Goal: Transaction & Acquisition: Purchase product/service

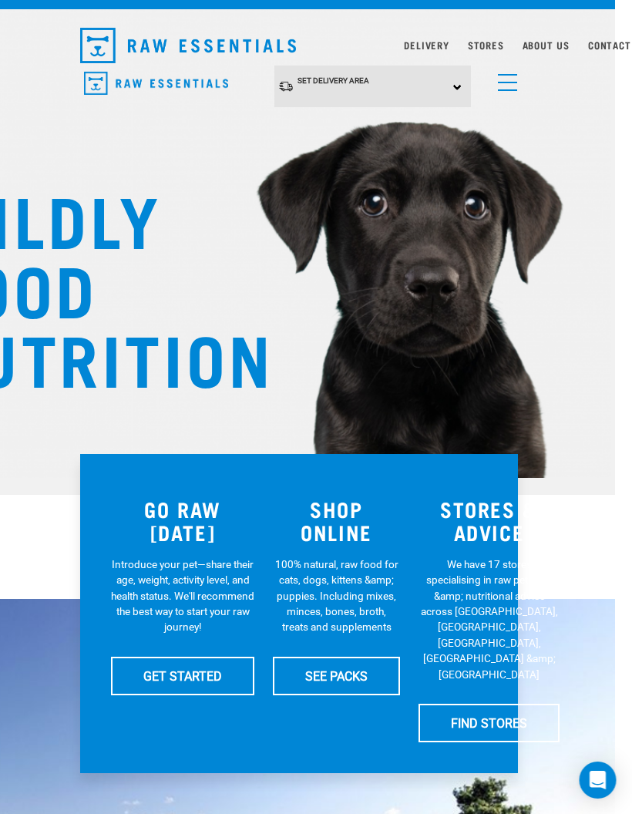
scroll to position [29, 22]
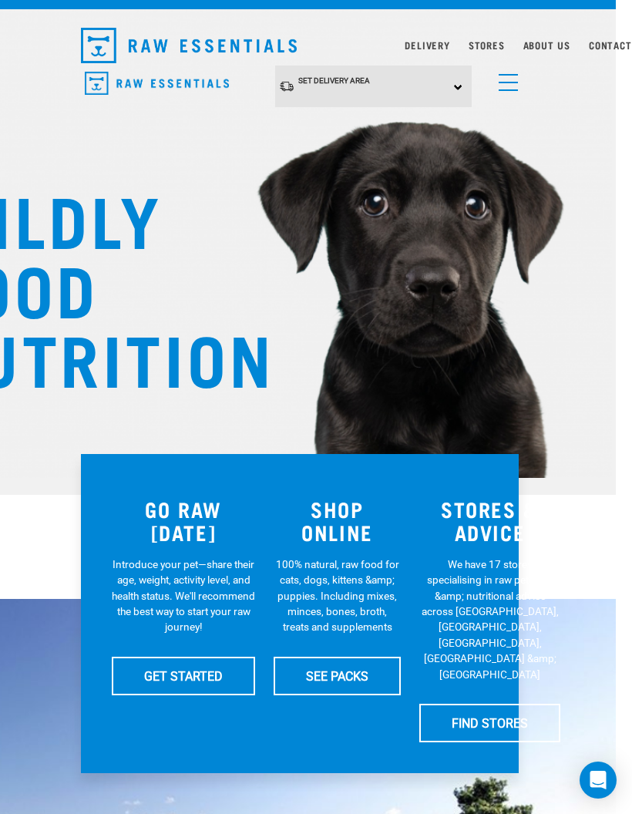
click at [492, 89] on link "menu" at bounding box center [505, 79] width 28 height 28
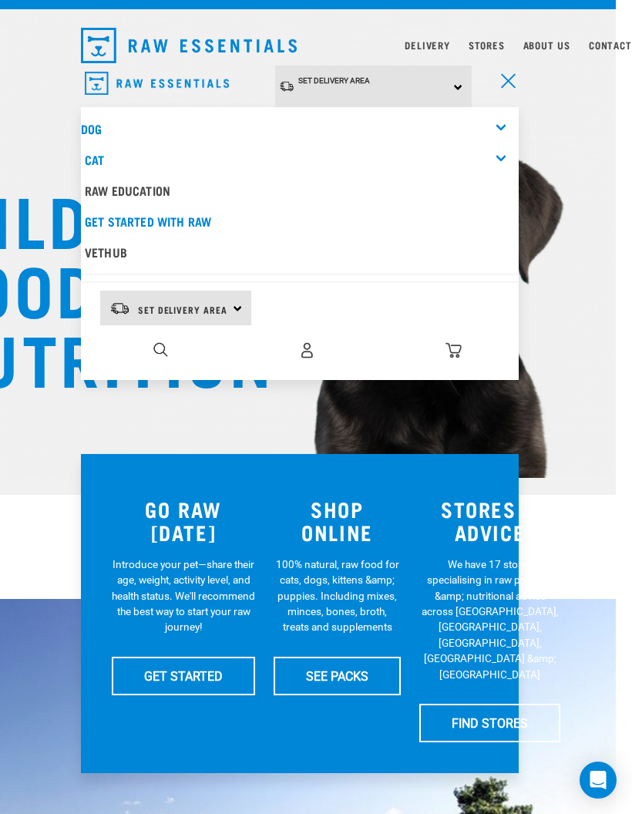
click at [563, 485] on div "STORES & ADVICE We have 17 stores specialising in raw pet food &amp; nutritiona…" at bounding box center [489, 613] width 159 height 277
click at [385, 677] on link "SEE PACKS" at bounding box center [337, 675] width 127 height 39
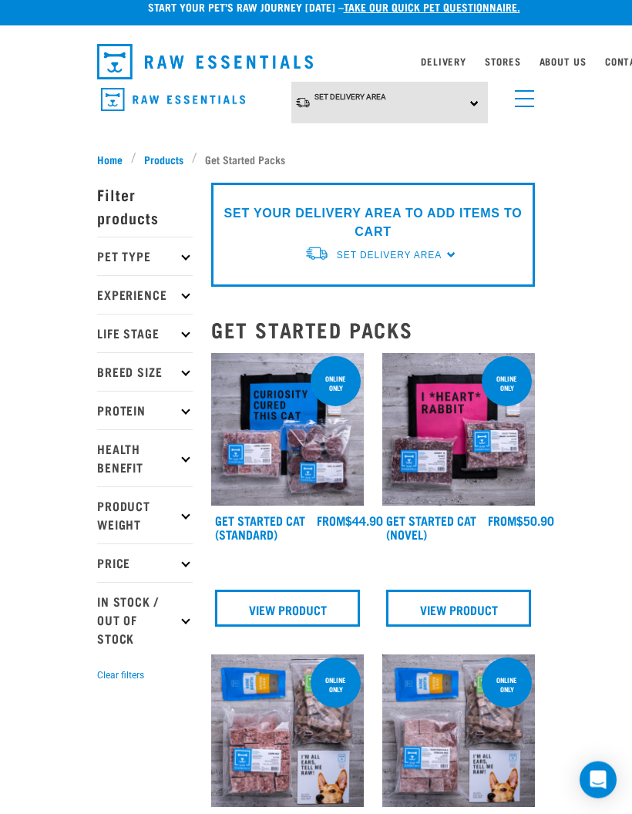
scroll to position [13, 0]
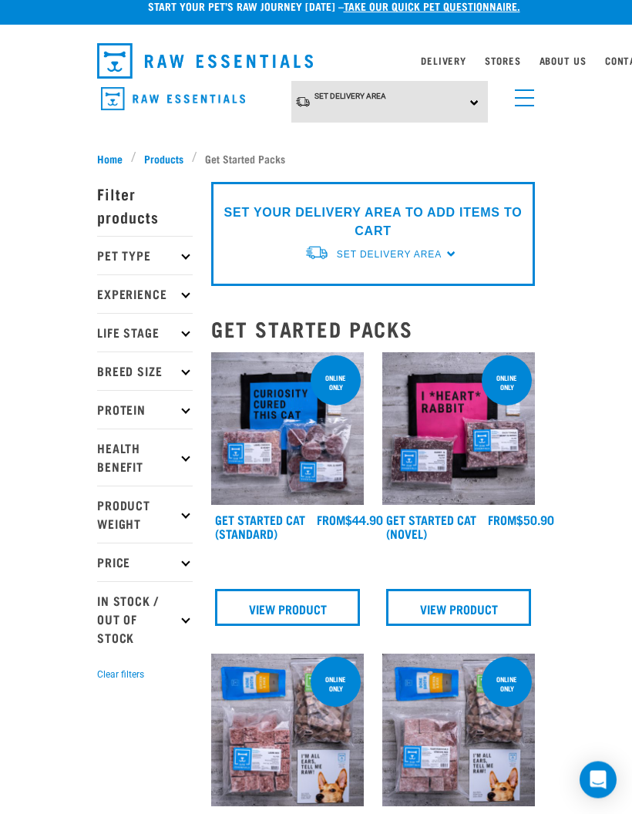
click at [183, 257] on icon at bounding box center [185, 256] width 8 height 8
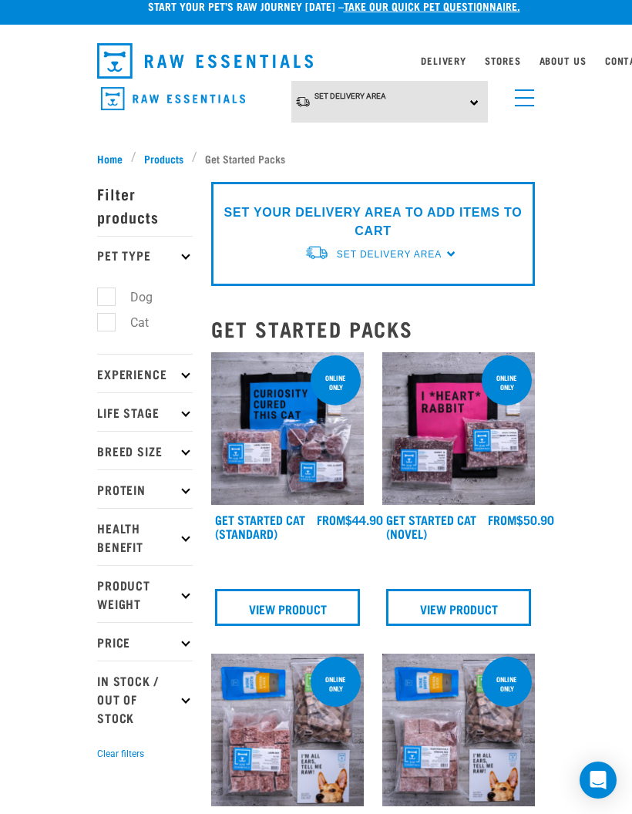
click at [112, 300] on label "Dog" at bounding box center [132, 296] width 53 height 19
click at [107, 300] on input "Dog" at bounding box center [102, 295] width 10 height 10
checkbox input "true"
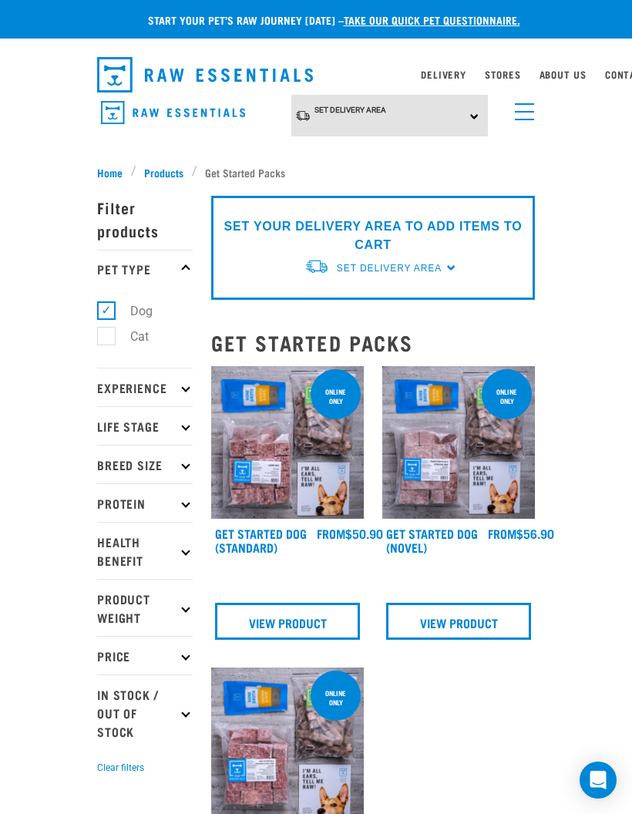
click at [191, 465] on p "Breed Size" at bounding box center [145, 464] width 96 height 39
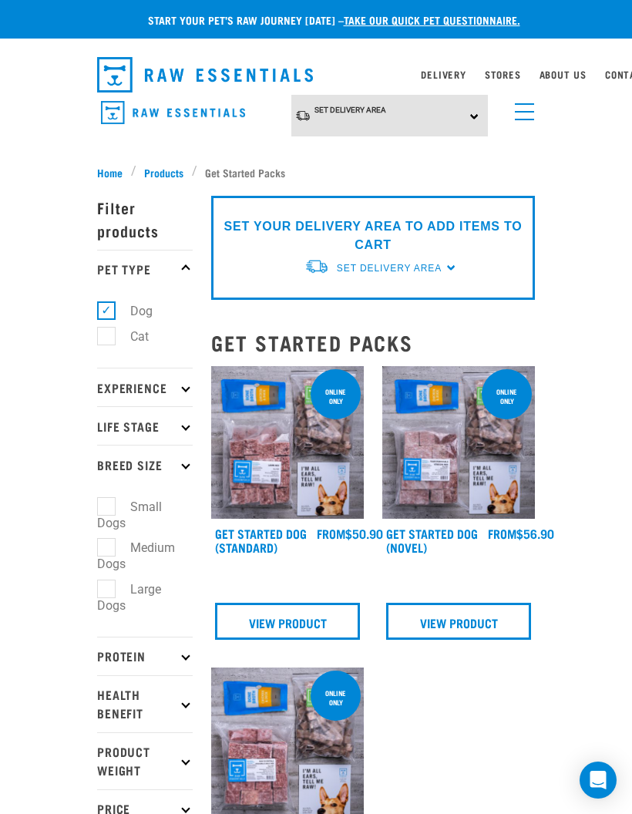
click at [116, 549] on label "Medium Dogs" at bounding box center [136, 555] width 78 height 35
click at [107, 549] on input "Medium Dogs" at bounding box center [102, 545] width 10 height 10
checkbox input "true"
click at [188, 387] on icon at bounding box center [185, 387] width 8 height 8
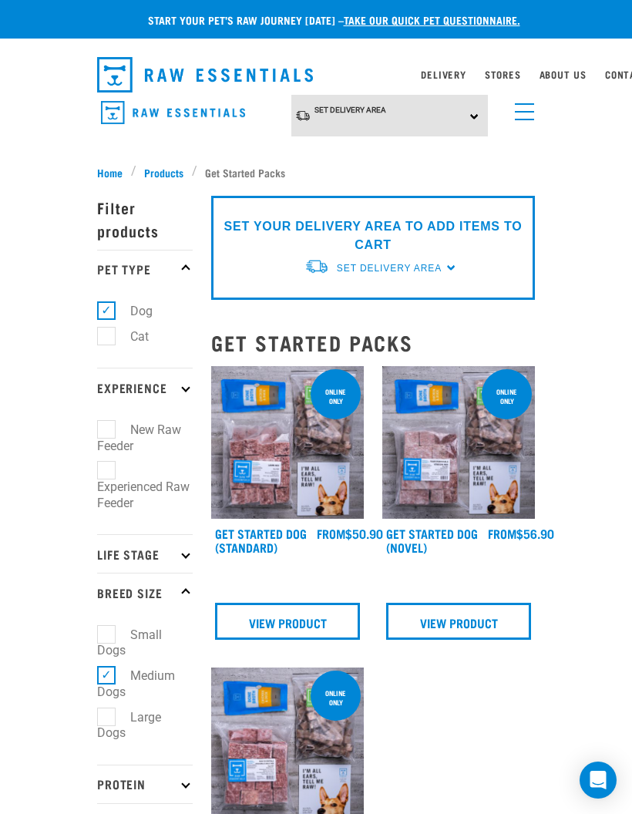
click at [116, 469] on label "Experienced Raw Feeder" at bounding box center [143, 487] width 92 height 52
click at [107, 469] on input "Experienced Raw Feeder" at bounding box center [102, 468] width 10 height 10
checkbox input "true"
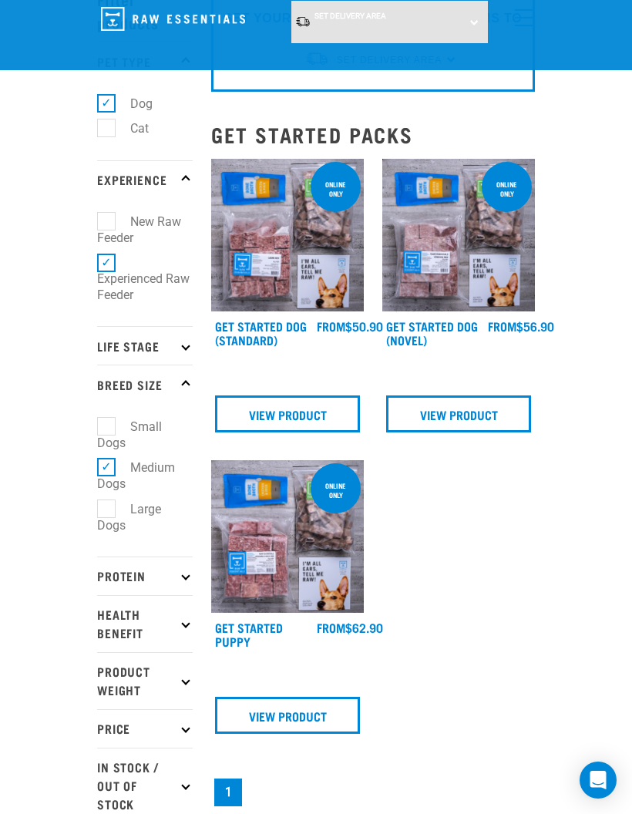
scroll to position [89, 0]
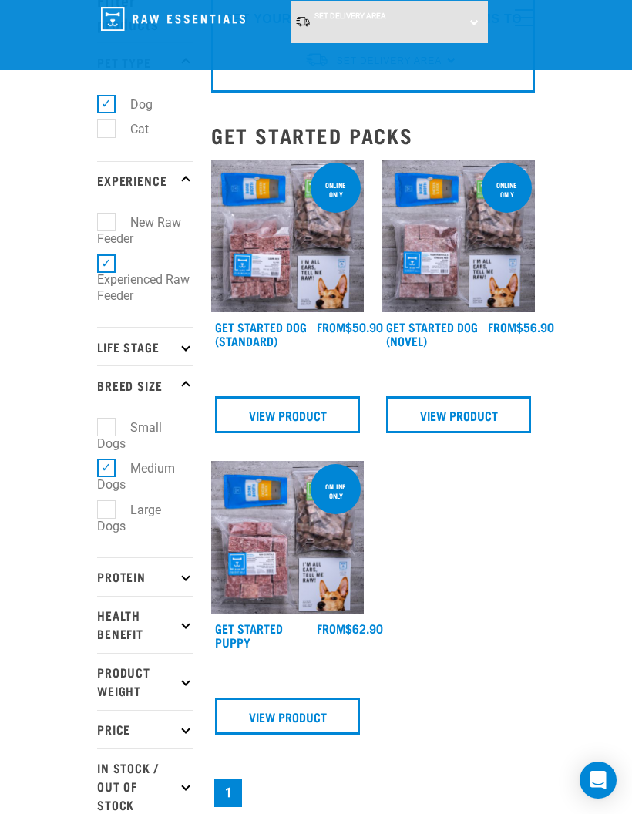
click at [492, 290] on img at bounding box center [458, 235] width 153 height 153
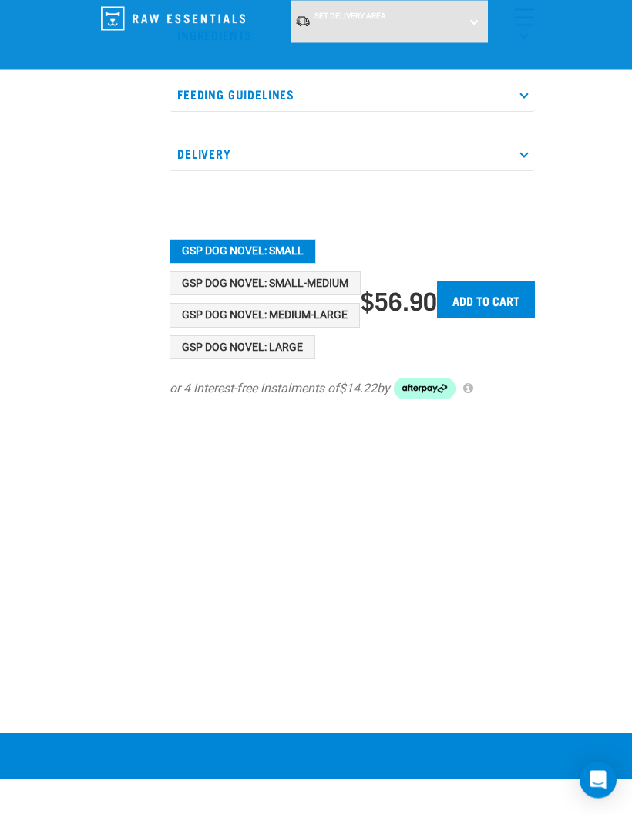
scroll to position [605, 0]
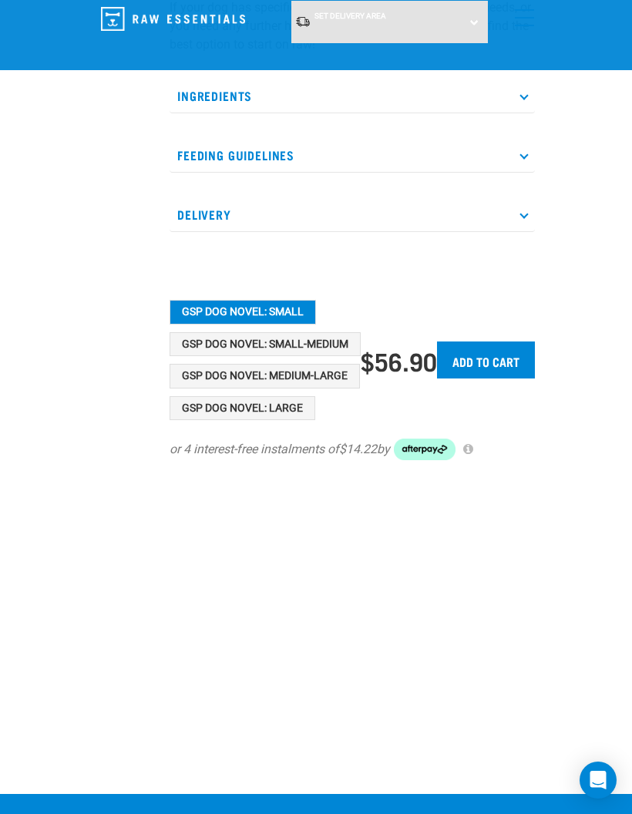
click at [340, 343] on button "GSP Dog Novel: Small-Medium" at bounding box center [265, 344] width 191 height 25
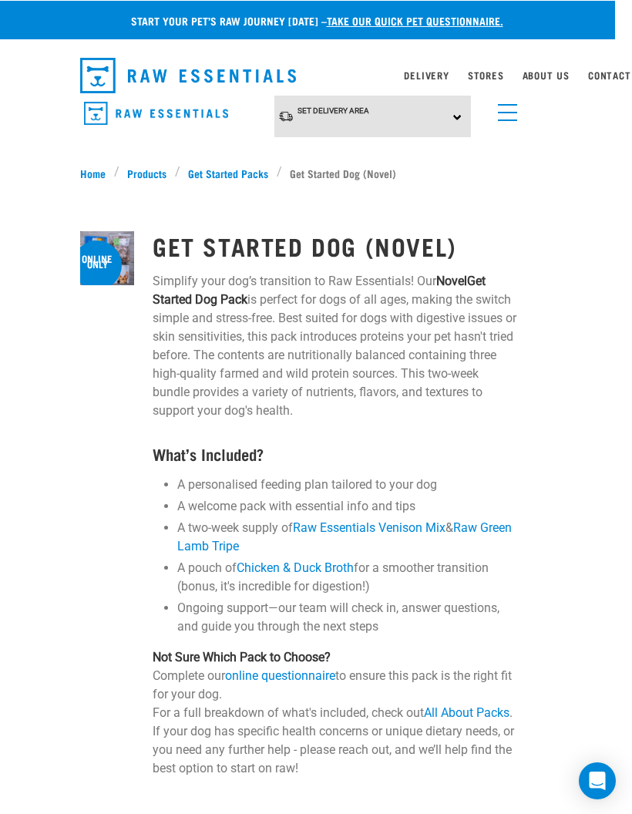
scroll to position [0, 0]
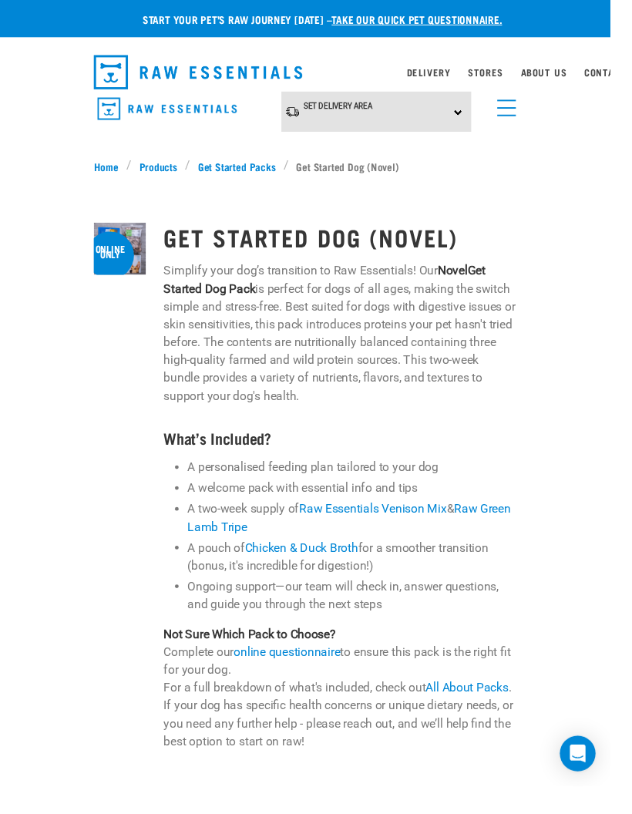
click at [524, 119] on span "menu" at bounding box center [524, 120] width 19 height 2
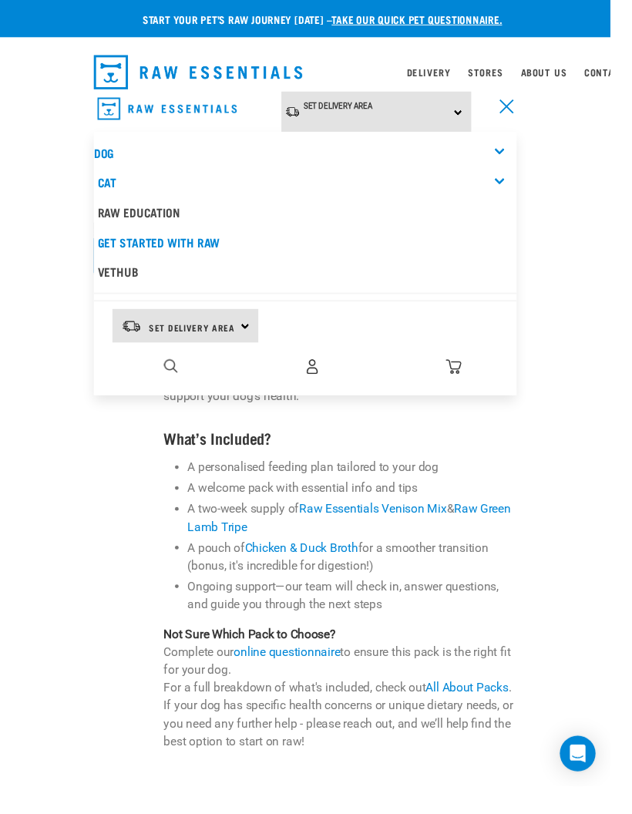
click at [603, 173] on div "Start your pet’s raw journey today – take our quick pet questionnaire. Delivery…" at bounding box center [316, 622] width 632 height 1244
click at [264, 70] on img "dropdown navigation" at bounding box center [205, 74] width 216 height 35
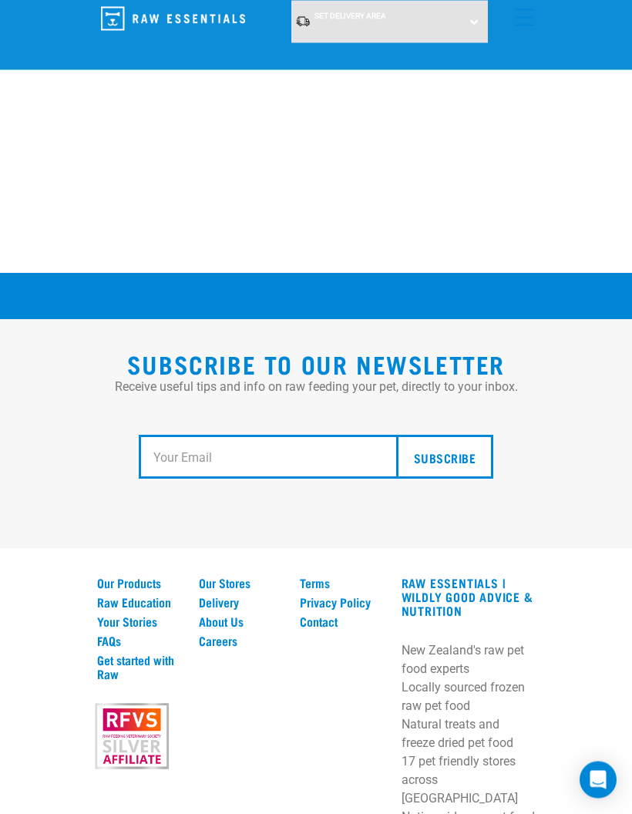
scroll to position [2647, 0]
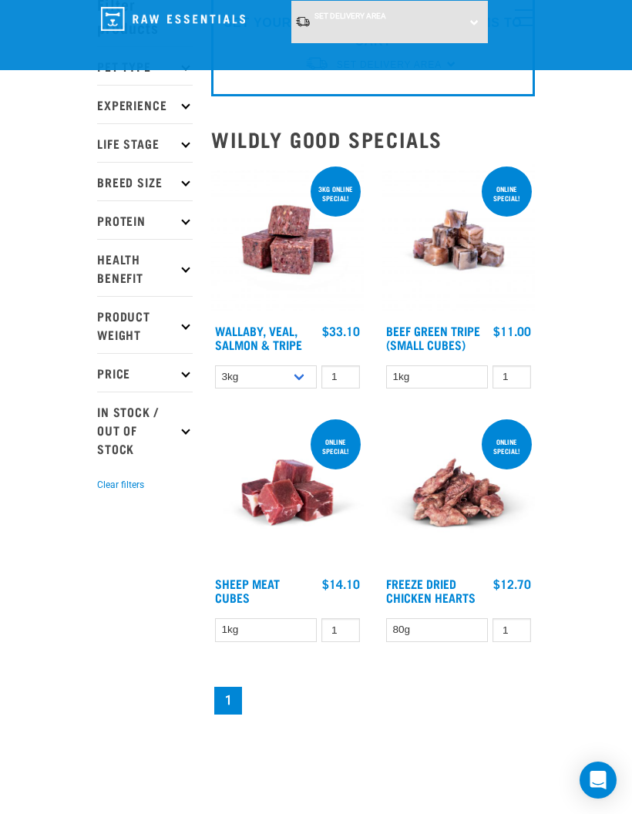
scroll to position [85, 0]
click at [498, 313] on img at bounding box center [458, 240] width 153 height 153
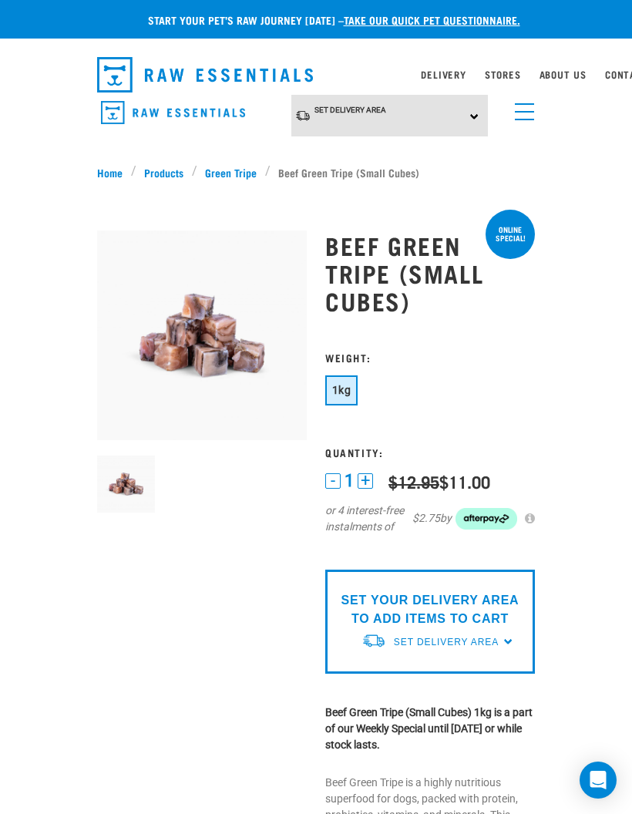
click at [370, 483] on button "+" at bounding box center [364, 480] width 15 height 15
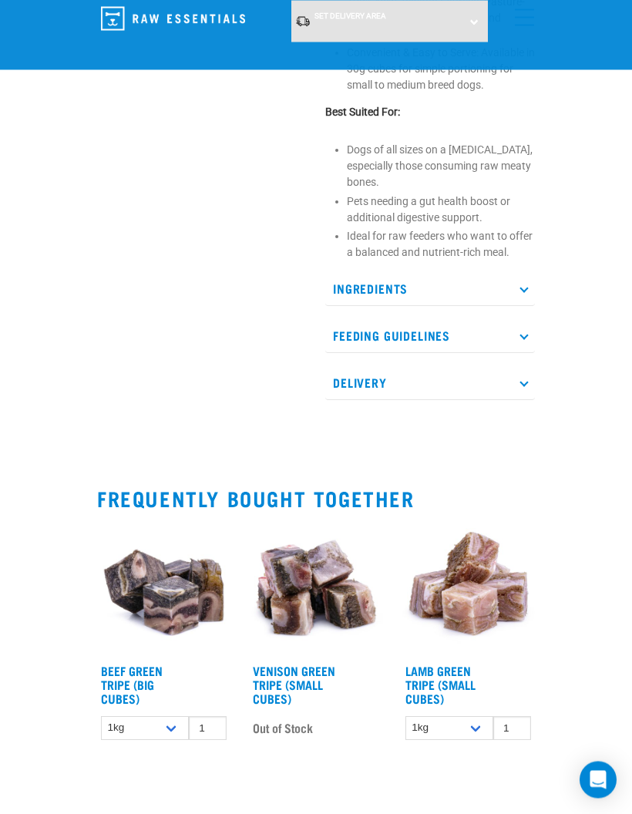
scroll to position [966, 0]
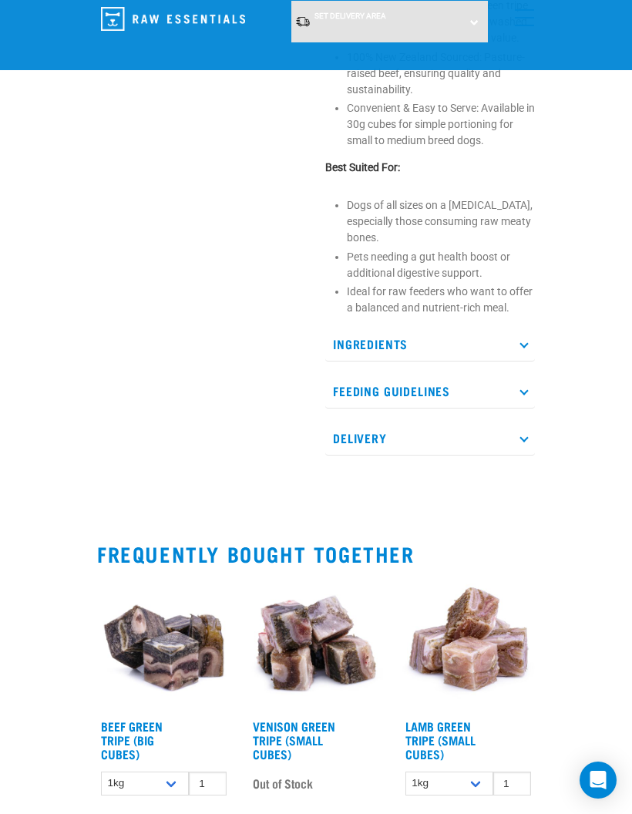
click at [518, 453] on p "Delivery" at bounding box center [430, 438] width 210 height 35
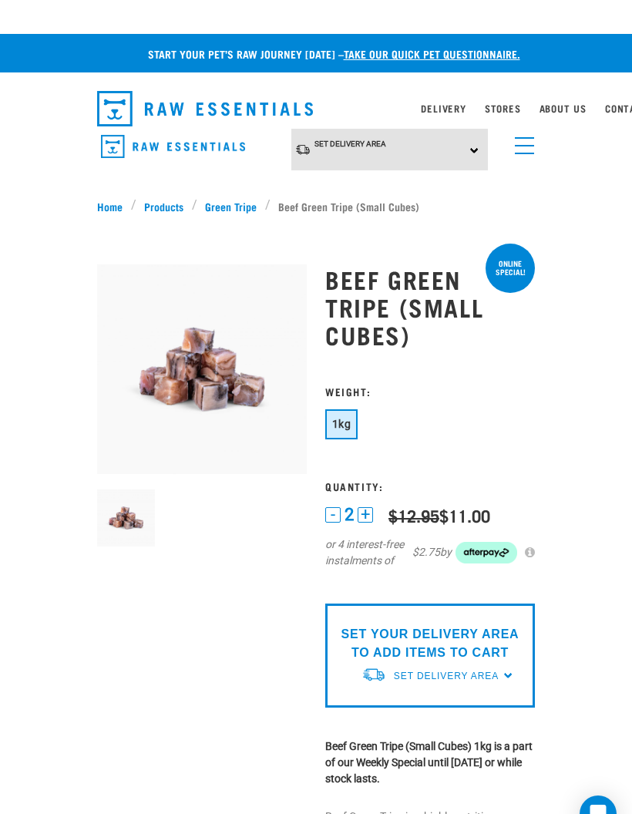
scroll to position [0, 22]
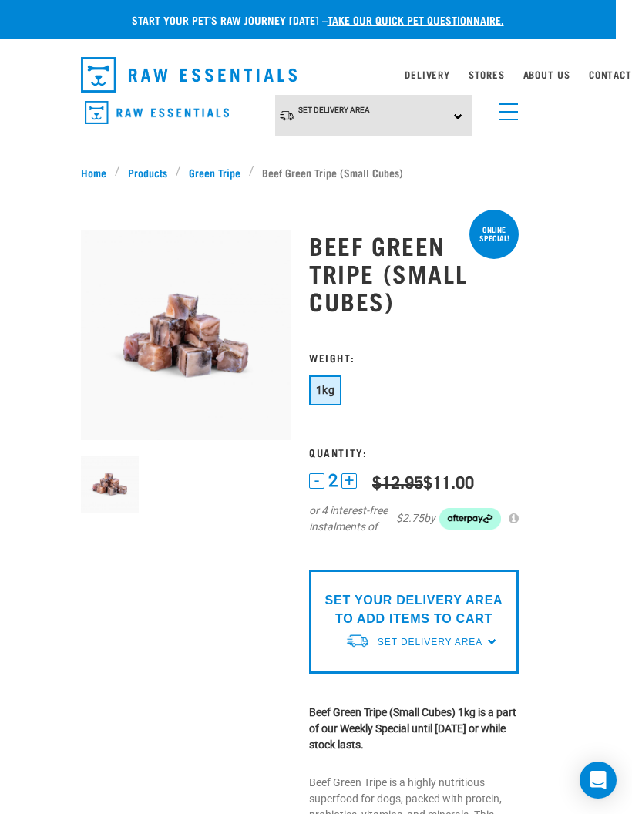
click at [268, 76] on img "dropdown navigation" at bounding box center [189, 74] width 216 height 35
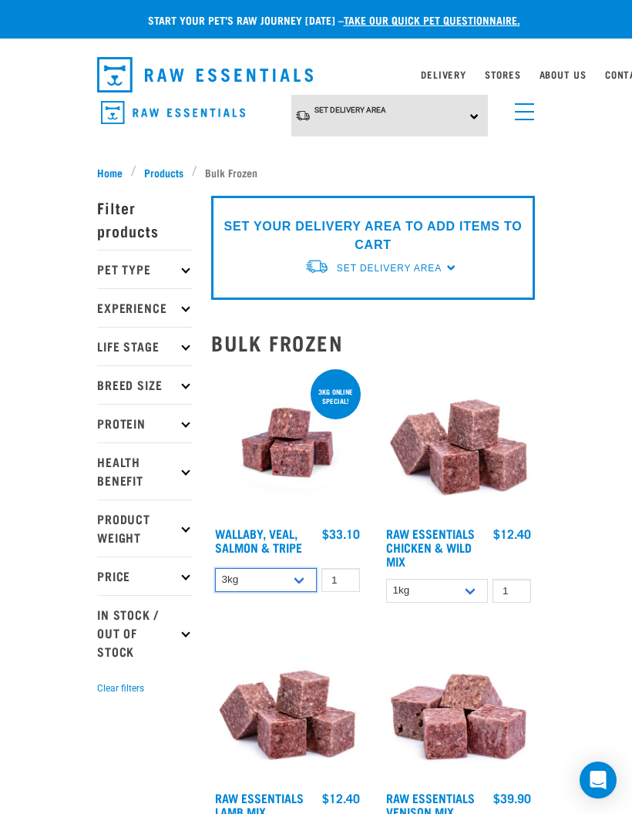
click at [304, 586] on select "3kg 1kg" at bounding box center [266, 580] width 102 height 24
click at [309, 580] on select "3kg 1kg" at bounding box center [266, 580] width 102 height 24
select select "45457"
click at [331, 482] on img at bounding box center [287, 442] width 153 height 153
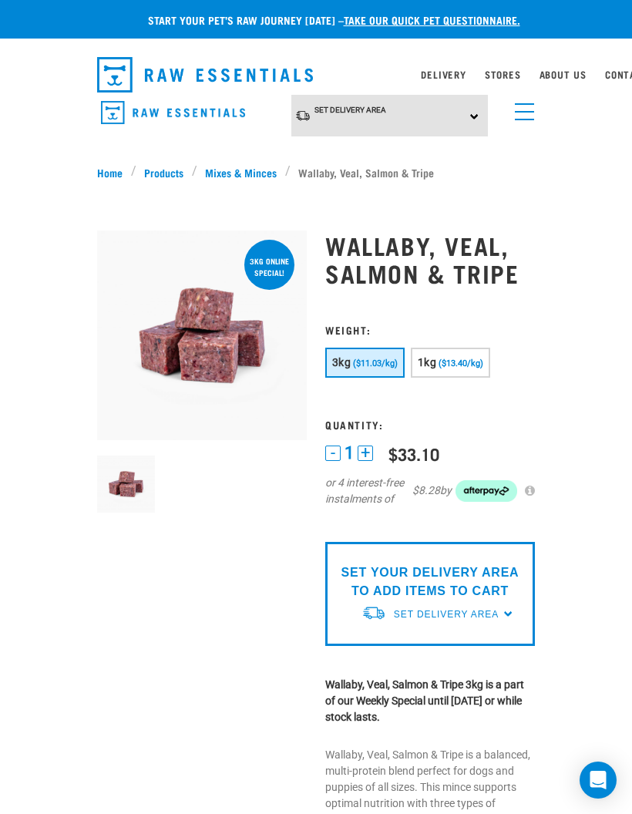
click at [497, 609] on span "Set Delivery Area" at bounding box center [446, 614] width 105 height 11
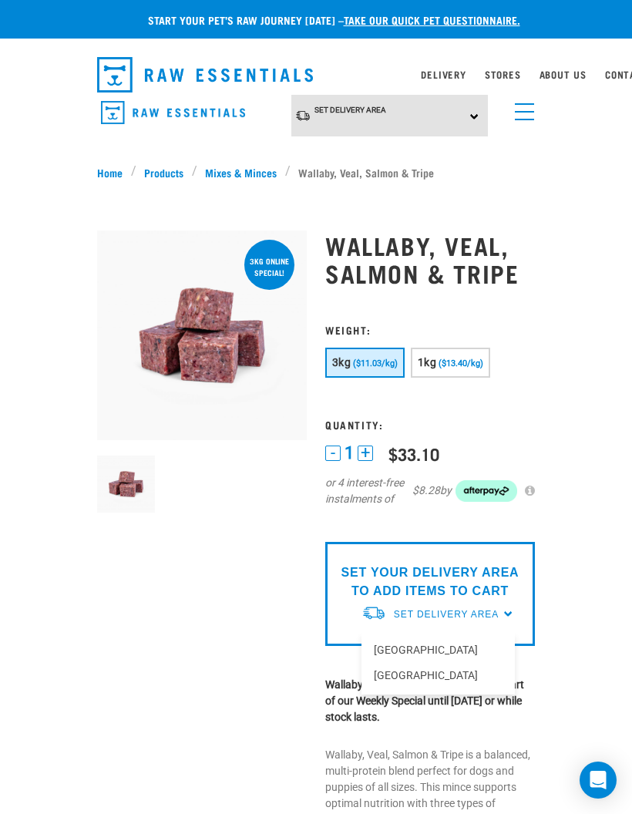
click at [491, 654] on link "[GEOGRAPHIC_DATA]" at bounding box center [437, 649] width 153 height 25
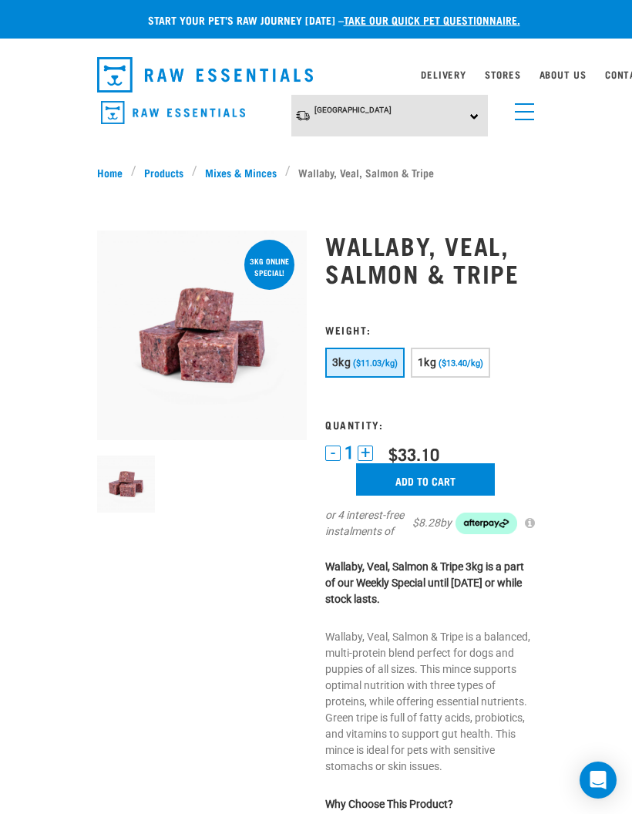
click at [471, 483] on input "Add to cart" at bounding box center [425, 479] width 139 height 32
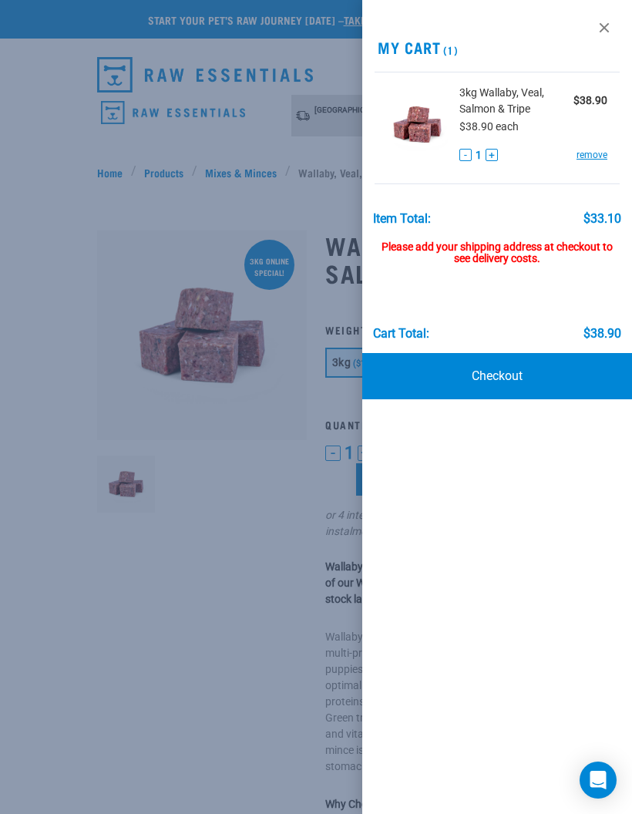
click at [606, 388] on link "Checkout" at bounding box center [497, 376] width 270 height 46
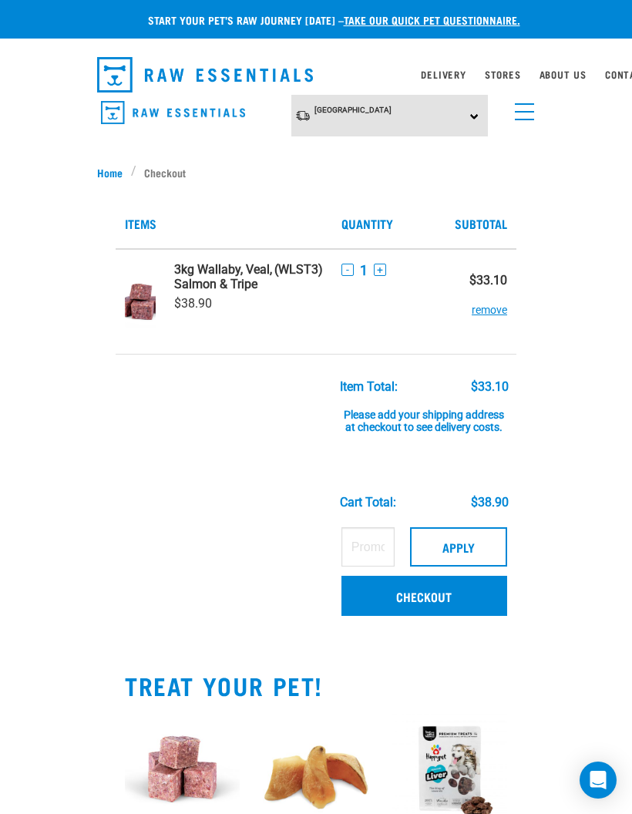
click at [495, 609] on link "Checkout" at bounding box center [424, 596] width 166 height 40
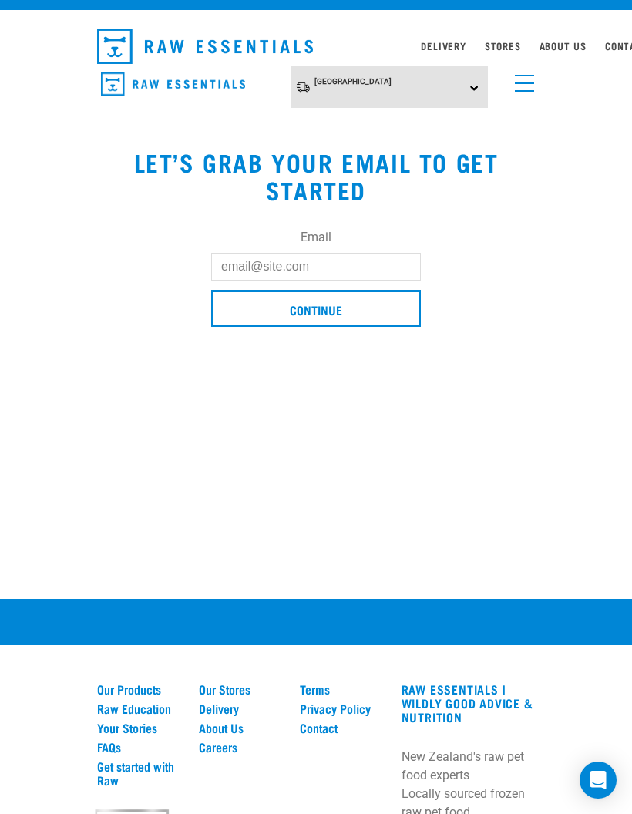
scroll to position [40, 0]
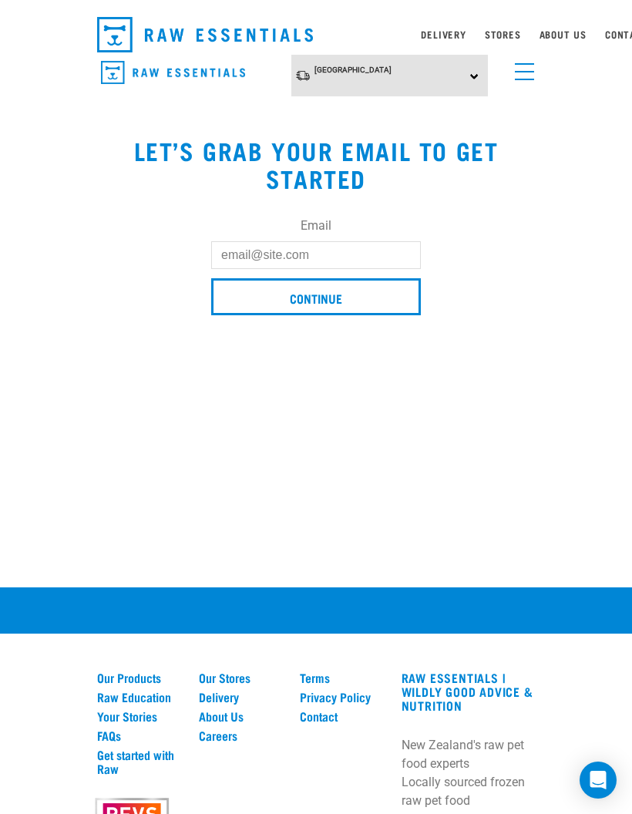
click at [379, 268] on input "Email" at bounding box center [316, 255] width 210 height 28
type input "inezfiji@gmail.com"
click at [417, 300] on input "Continue" at bounding box center [316, 296] width 210 height 37
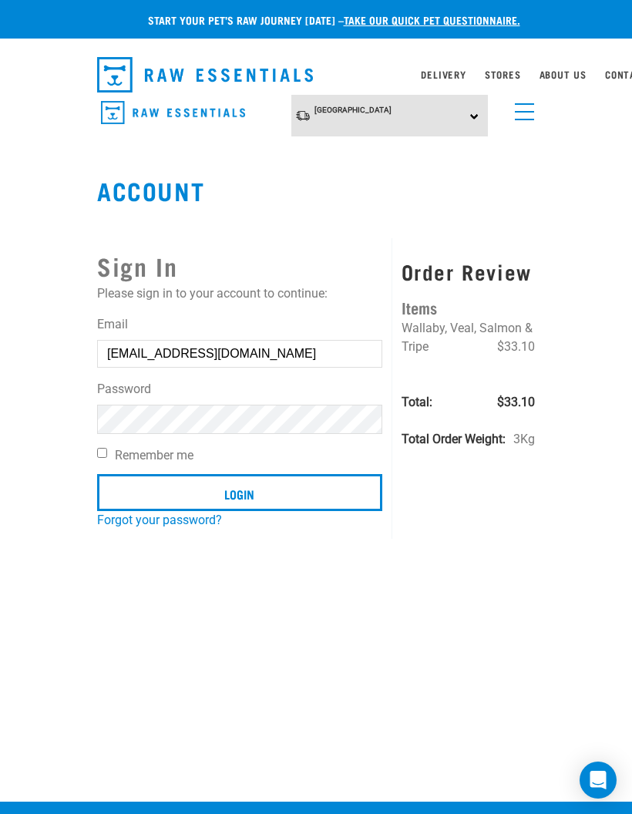
click at [359, 507] on input "Login" at bounding box center [239, 492] width 285 height 37
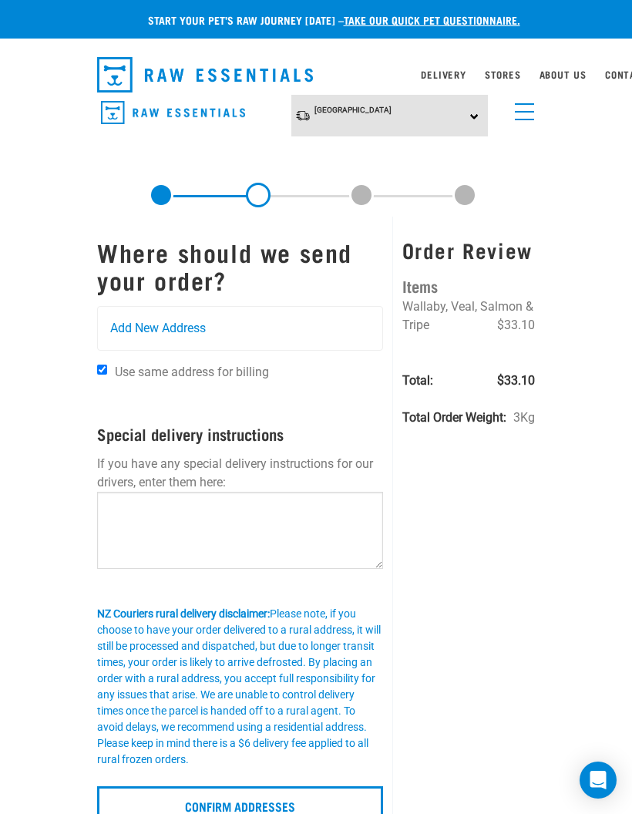
click at [337, 348] on div "Add New Address" at bounding box center [240, 328] width 284 height 43
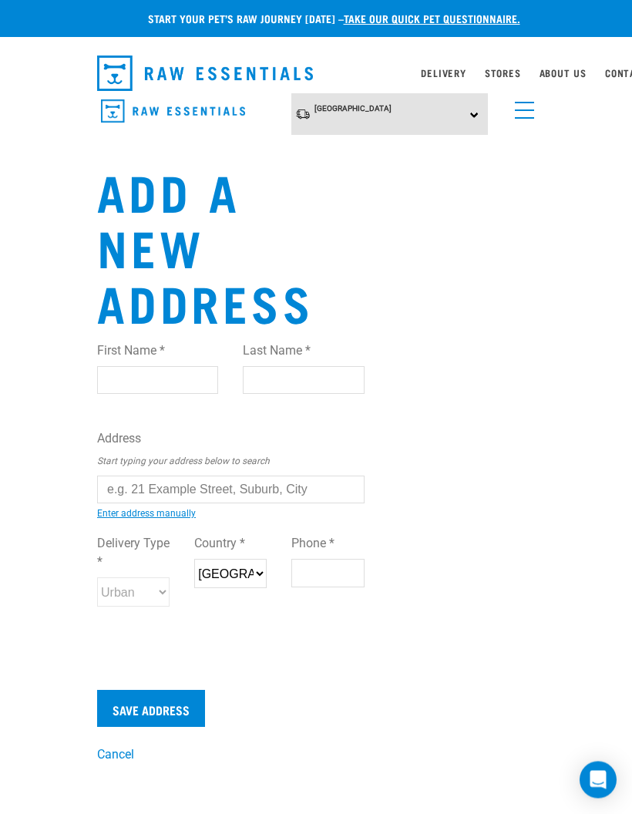
scroll to position [2, 0]
click at [190, 391] on input "First Name *" at bounding box center [157, 380] width 121 height 28
type input "Inez"
type input "Sharma"
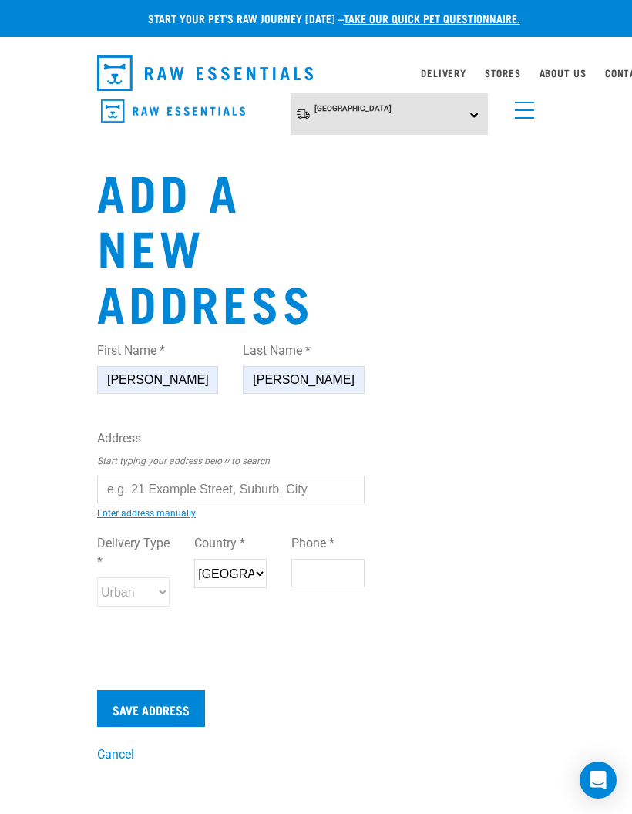
type input "[STREET_ADDRESS]"
type input "Te Puke"
type input "3186"
type input "0212228130"
click at [311, 495] on input "text" at bounding box center [230, 489] width 267 height 28
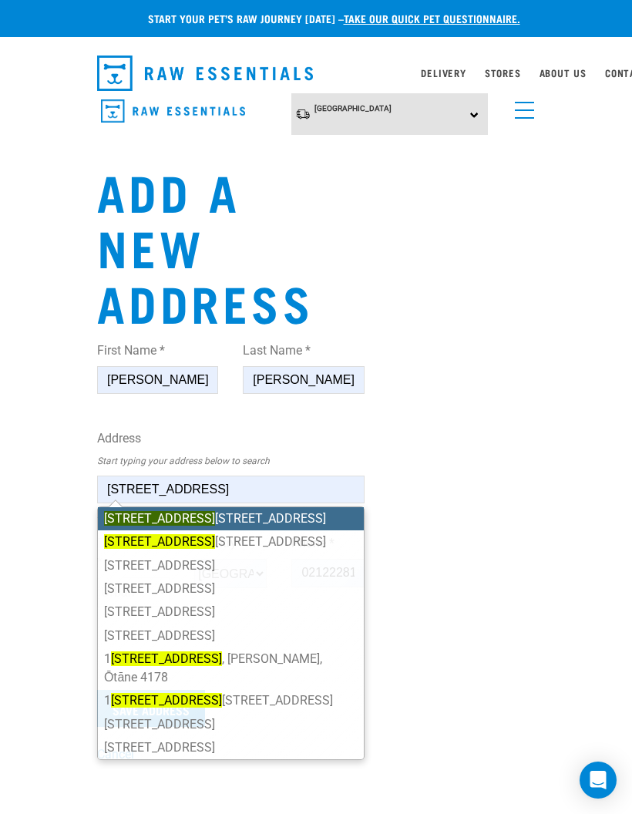
click at [347, 518] on li "878 State Highway 2 , RD 6, Te Puke 3186" at bounding box center [231, 518] width 266 height 23
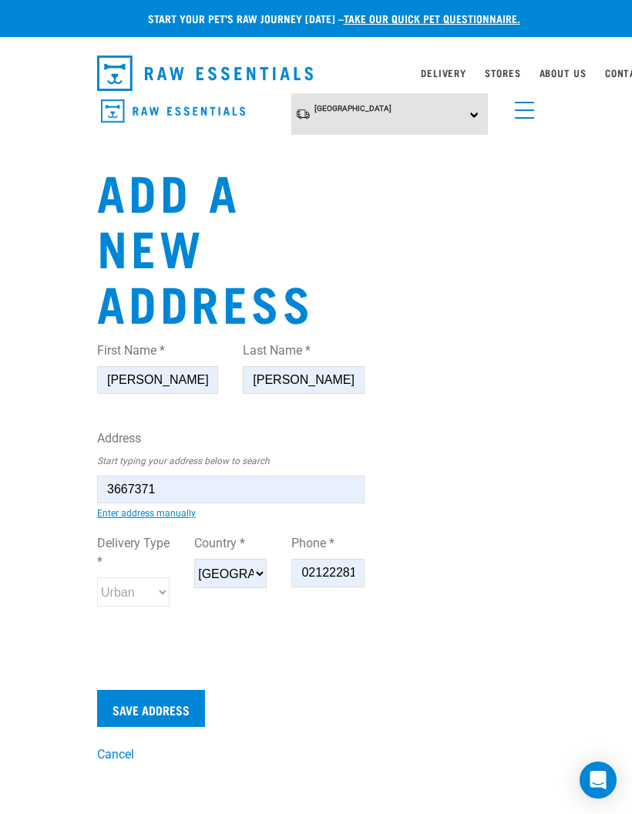
type input "878 State Highway 2, RD 6, Te Puke 3186"
type input "RD 6"
type input "Te Puke"
type input "Bay of Plenty"
select select "BOP"
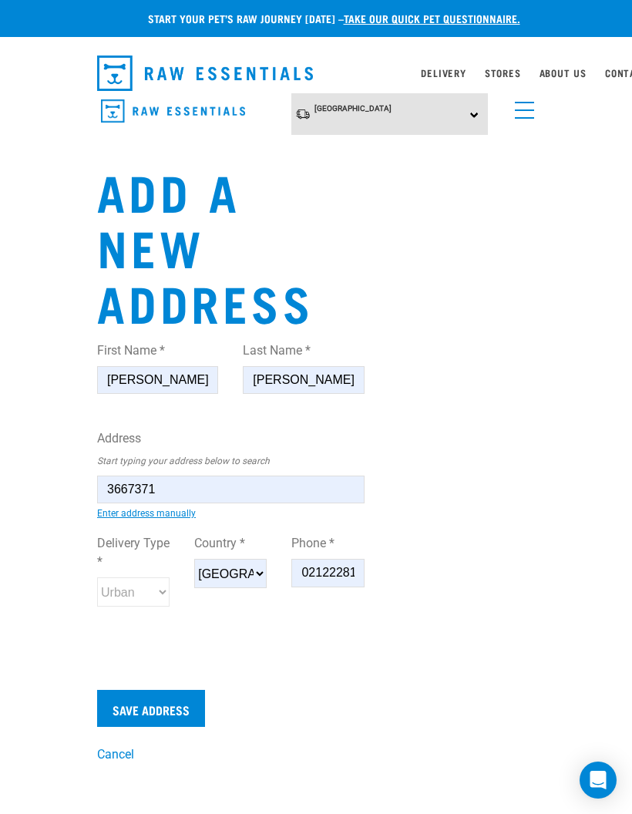
select select "Rural"
click at [96, 569] on div "Delivery Type * Urban Rural Country * New Zealand Phone * 0212228130" at bounding box center [231, 576] width 292 height 108
click at [131, 720] on input "Save Address" at bounding box center [151, 708] width 108 height 37
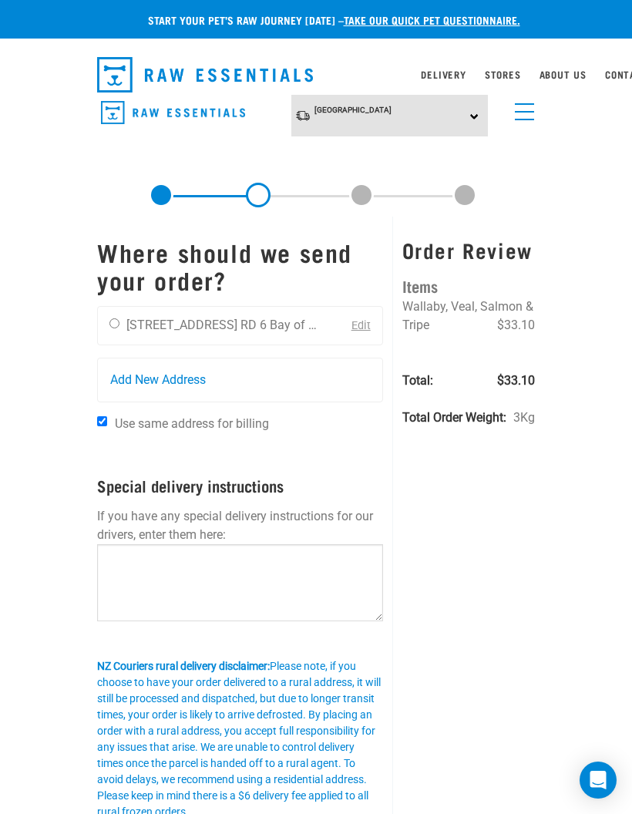
click at [102, 329] on div "Inez Sharma 878 State Highway 2 RD 6 Bay of Plenty 3186 0212228130" at bounding box center [213, 326] width 230 height 39
click at [113, 327] on input "radio" at bounding box center [114, 323] width 10 height 10
radio input "true"
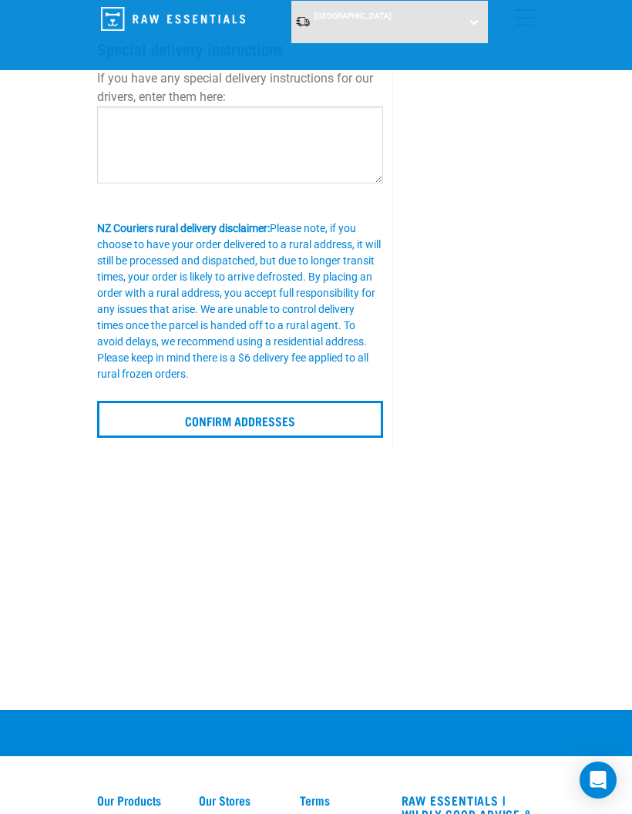
scroll to position [325, 0]
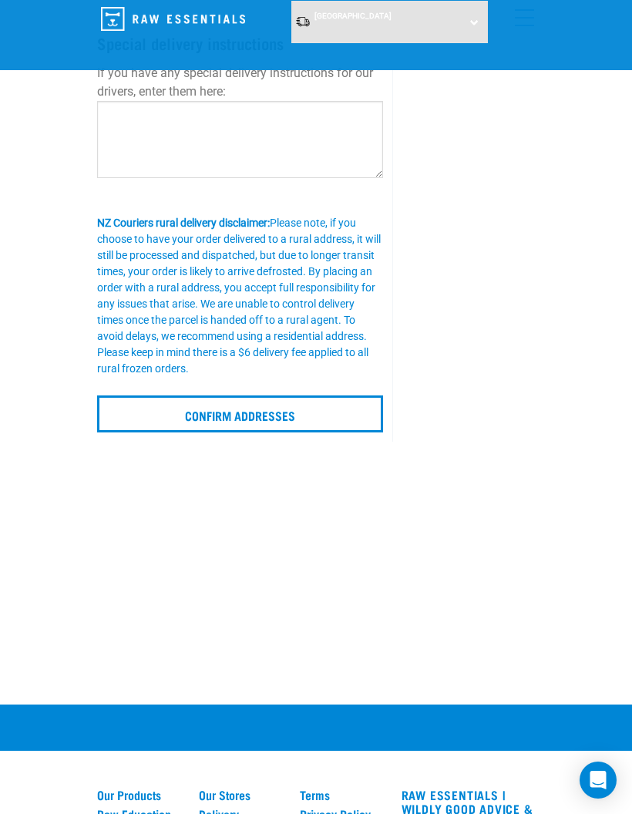
click at [136, 411] on input "Confirm addresses" at bounding box center [240, 413] width 286 height 37
